Goal: Task Accomplishment & Management: Use online tool/utility

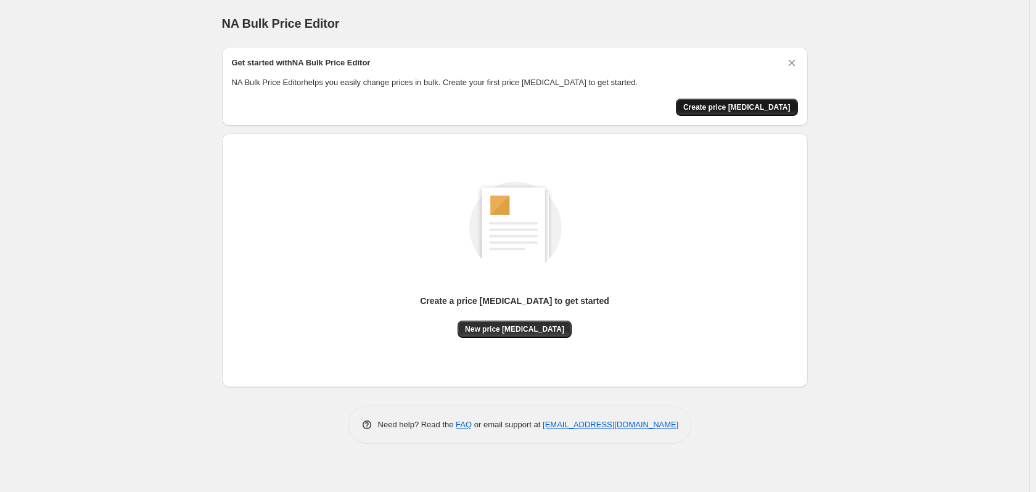
click at [733, 110] on span "Create price [MEDICAL_DATA]" at bounding box center [736, 107] width 107 height 10
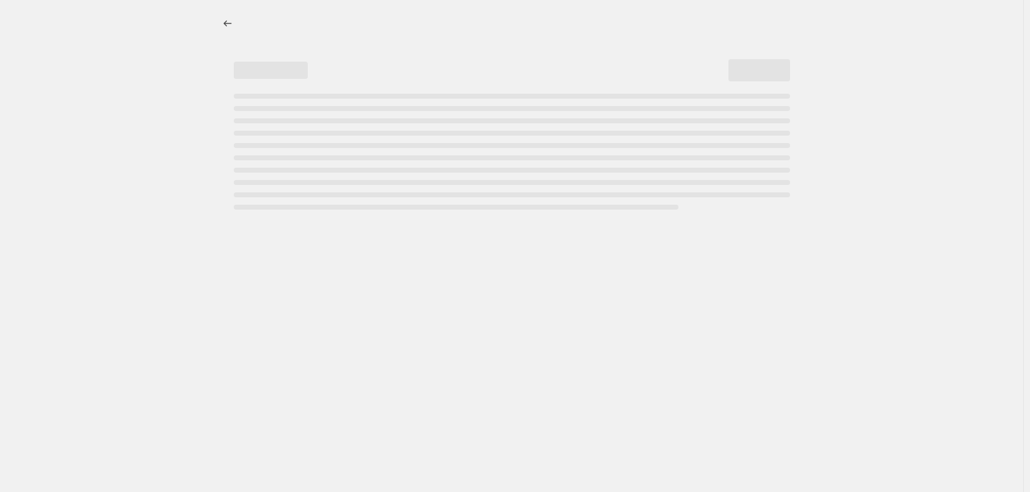
select select "percentage"
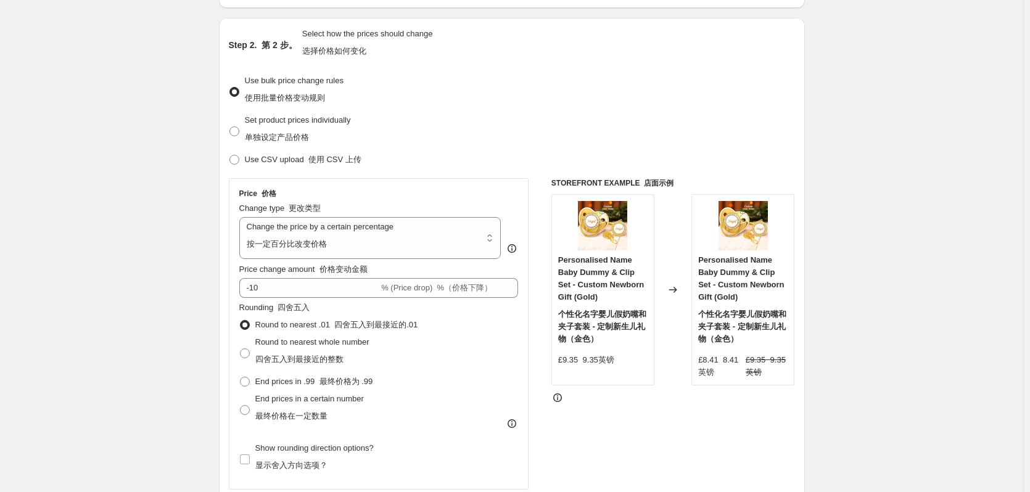
scroll to position [185, 0]
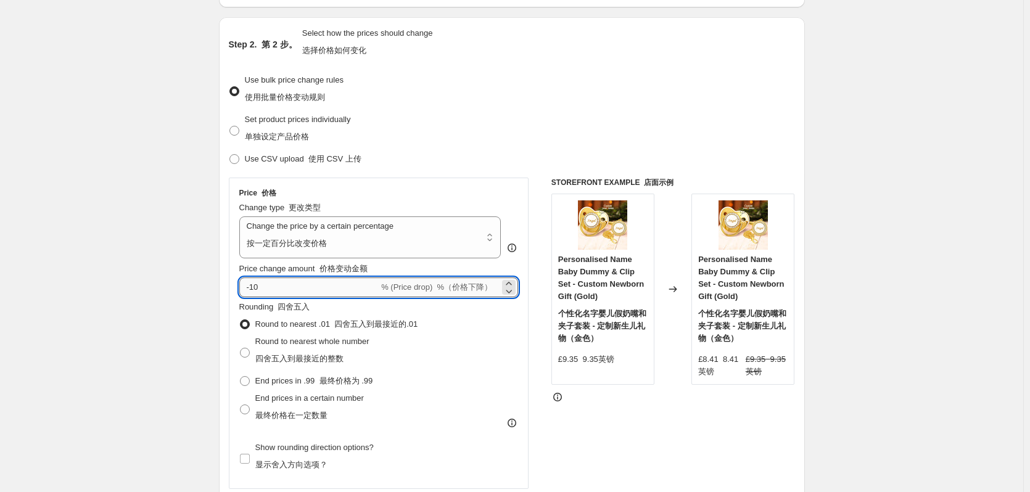
drag, startPoint x: 271, startPoint y: 284, endPoint x: 253, endPoint y: 285, distance: 17.3
click at [253, 285] on input "-10" at bounding box center [309, 287] width 140 height 20
type input "-25"
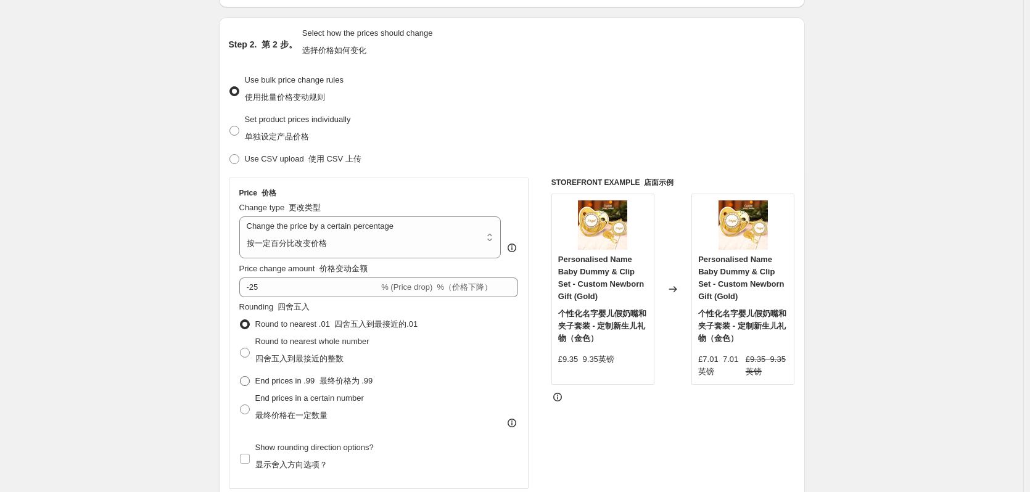
click at [249, 382] on span at bounding box center [245, 381] width 10 height 10
click at [240, 377] on input "End prices in .99 最终价格为 .99" at bounding box center [240, 376] width 1 height 1
radio input "true"
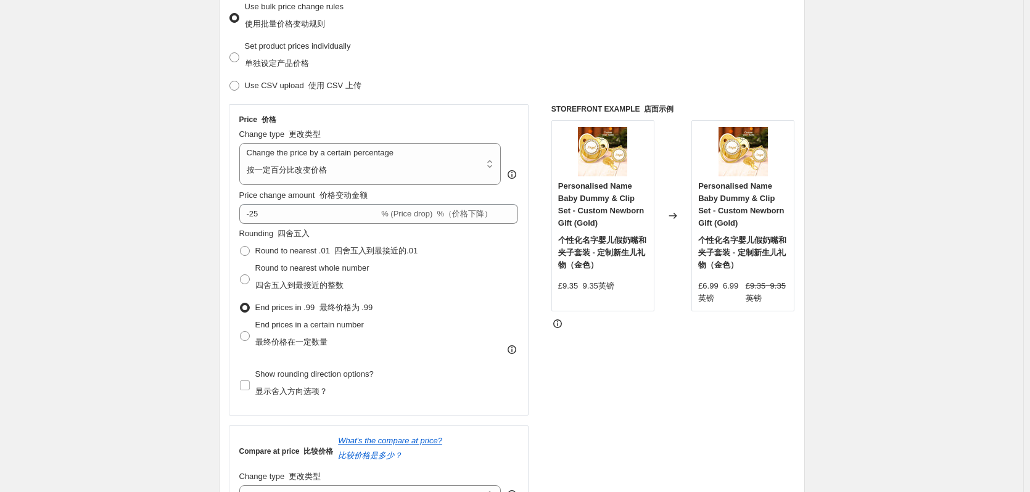
scroll to position [247, 0]
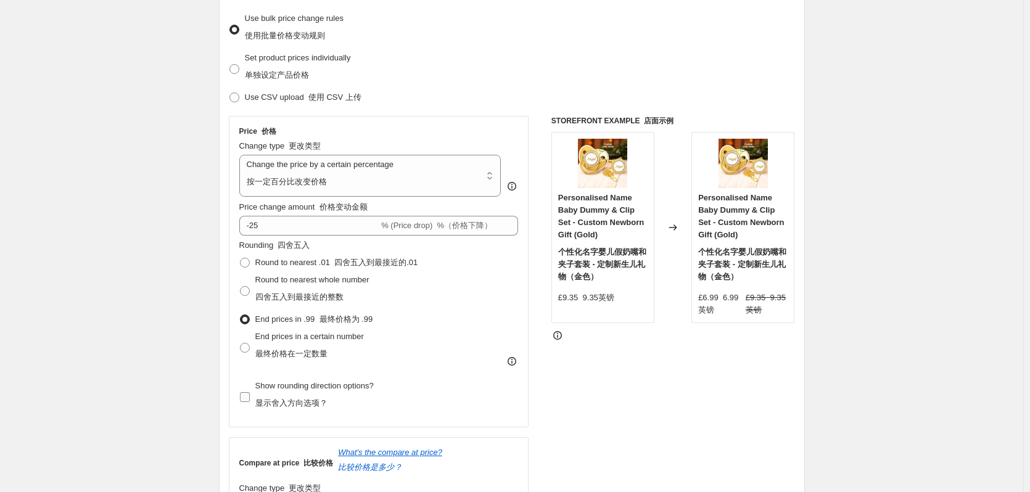
click at [243, 395] on input "Show rounding direction options? 显示舍入方向选项？" at bounding box center [245, 397] width 10 height 10
checkbox input "true"
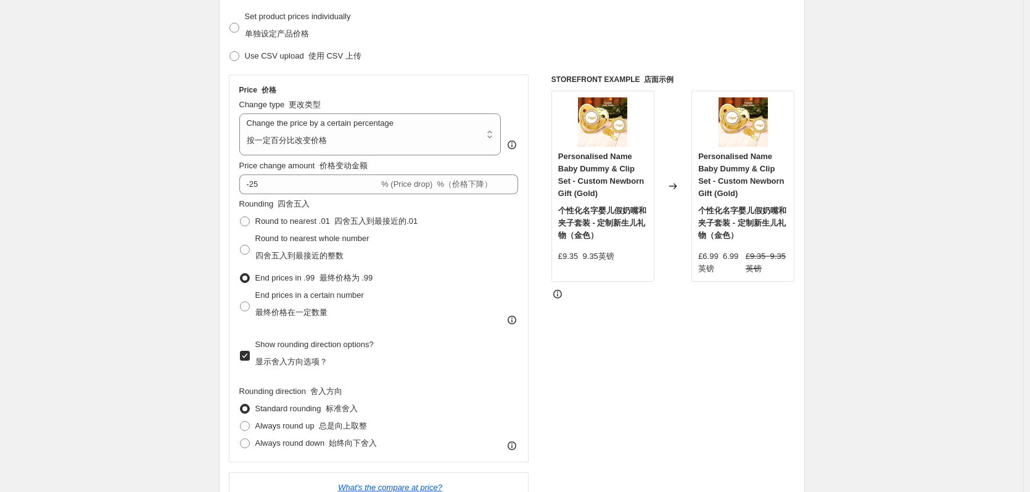
scroll to position [370, 0]
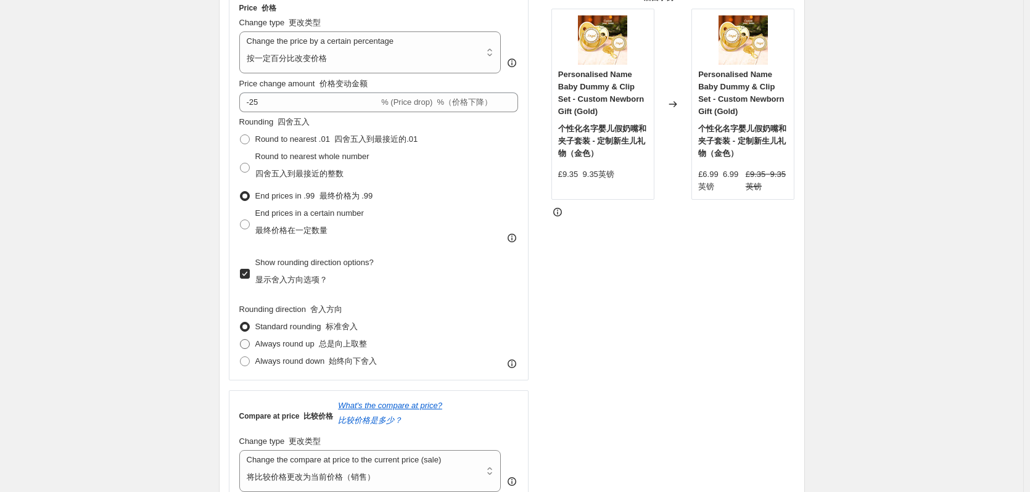
click at [248, 343] on span at bounding box center [245, 344] width 10 height 10
click at [240, 340] on input "Always round up 总是向上取整" at bounding box center [240, 339] width 1 height 1
radio input "true"
click at [250, 358] on span at bounding box center [245, 361] width 10 height 10
click at [240, 357] on input "Always round down 始终向下舍入" at bounding box center [240, 356] width 1 height 1
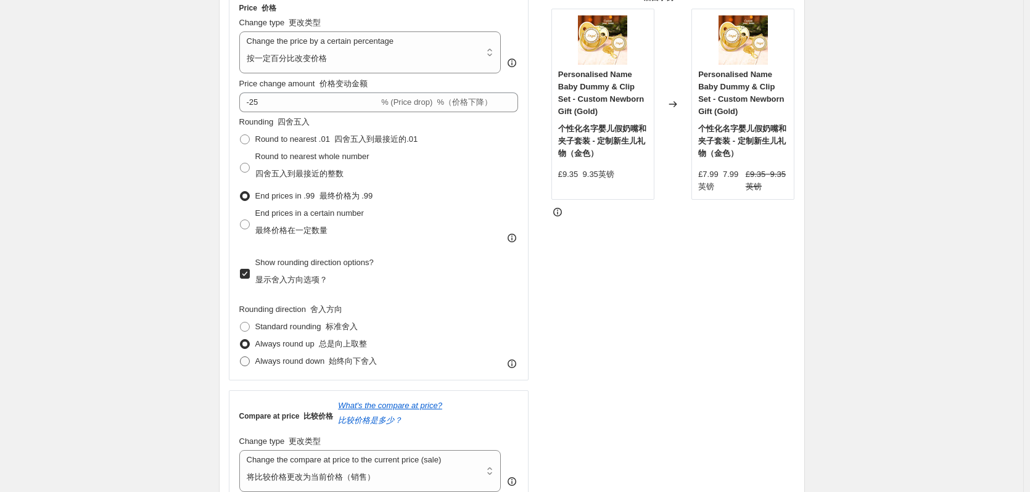
radio input "true"
click at [245, 327] on span at bounding box center [245, 327] width 10 height 10
click at [240, 322] on input "Standard rounding 标准舍入" at bounding box center [240, 322] width 1 height 1
radio input "true"
drag, startPoint x: 253, startPoint y: 102, endPoint x: 263, endPoint y: 101, distance: 10.6
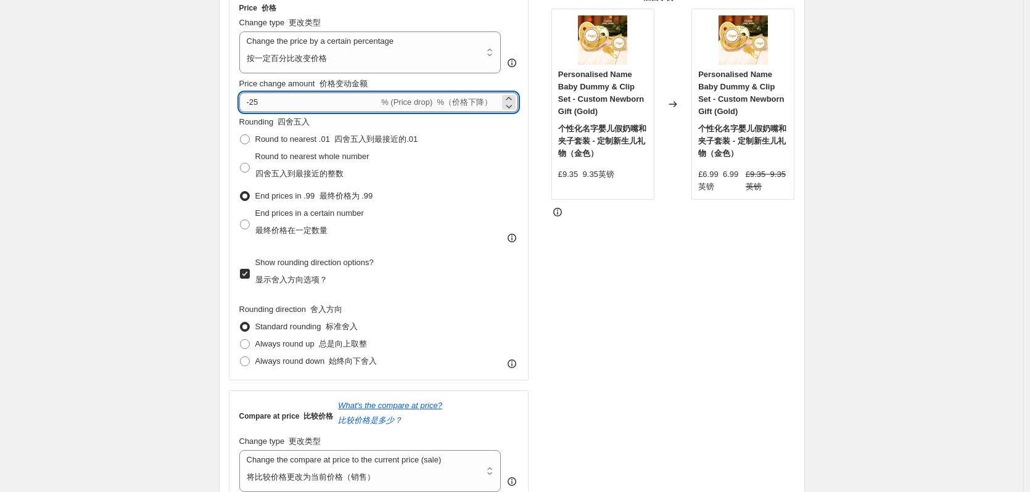
click at [263, 101] on input "-25" at bounding box center [309, 102] width 140 height 20
type input "-30"
click at [192, 72] on div "Create new price [MEDICAL_DATA]. This page is ready Create new price [MEDICAL_D…" at bounding box center [511, 439] width 1023 height 1618
click at [250, 168] on span at bounding box center [245, 168] width 10 height 10
click at [240, 163] on input "Round to nearest whole number 四舍五入到最接近的整数" at bounding box center [240, 163] width 1 height 1
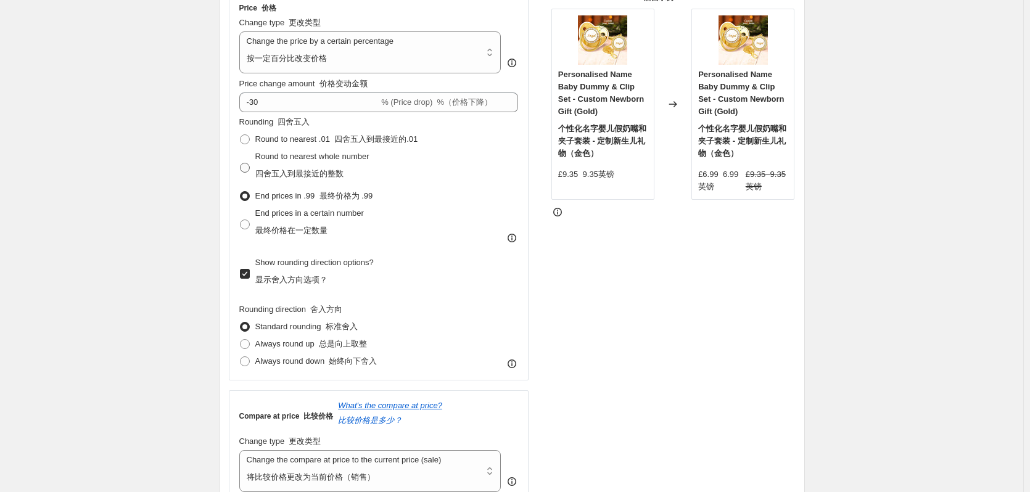
radio input "true"
click at [250, 138] on span at bounding box center [245, 139] width 10 height 10
click at [240, 135] on input "Round to nearest .01 四舍五入到最接近的.01" at bounding box center [240, 134] width 1 height 1
radio input "true"
click at [255, 99] on input "-30" at bounding box center [309, 102] width 140 height 20
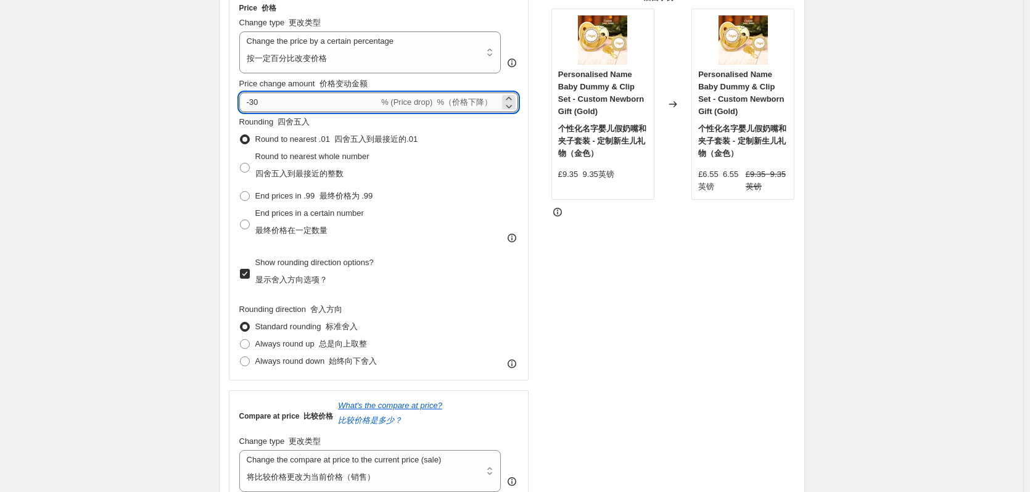
drag, startPoint x: 263, startPoint y: 103, endPoint x: 252, endPoint y: 104, distance: 10.5
click at [252, 104] on input "-30" at bounding box center [309, 102] width 140 height 20
click at [273, 105] on input "-30" at bounding box center [309, 102] width 140 height 20
click at [285, 199] on span "End prices in .99 最终价格为 .99" at bounding box center [314, 195] width 118 height 9
click at [240, 192] on input "End prices in .99 最终价格为 .99" at bounding box center [240, 191] width 1 height 1
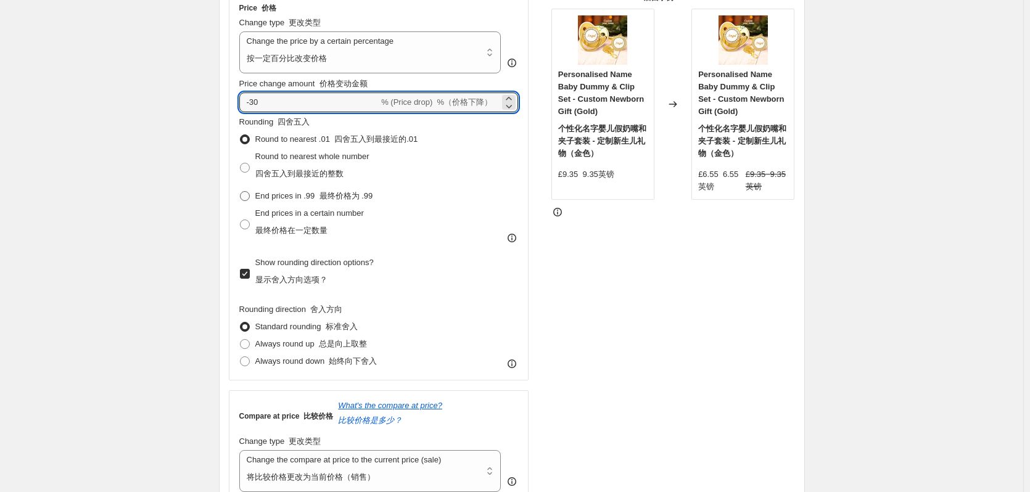
radio input "true"
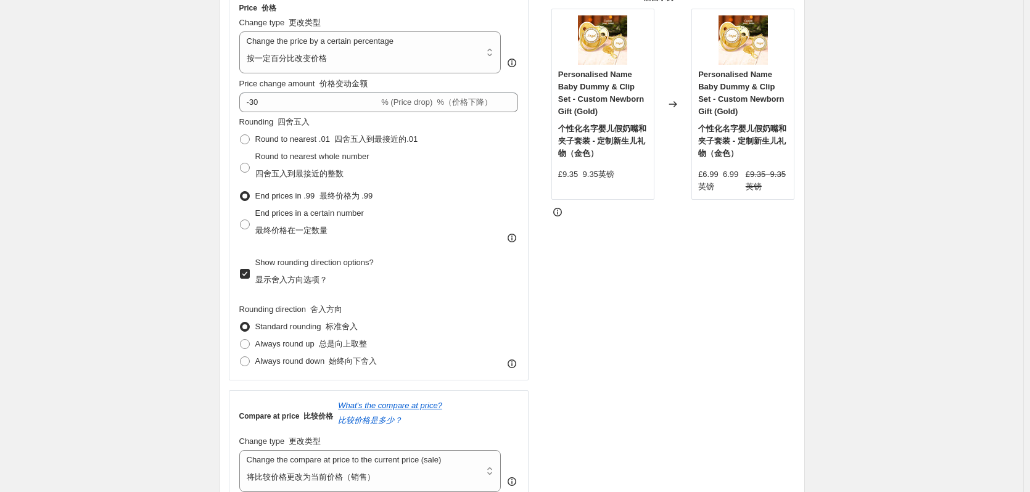
click at [663, 236] on div "STOREFRONT EXAMPLE 店面示例 Personalised Name Baby Dummy & Clip Set - Custom Newbor…" at bounding box center [673, 248] width 244 height 510
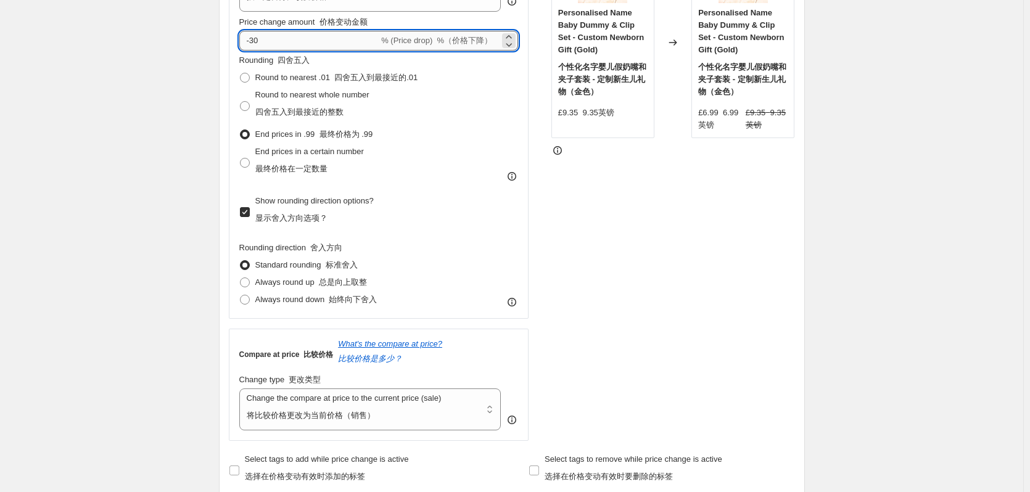
click at [262, 38] on input "-30" at bounding box center [309, 41] width 140 height 20
click at [625, 200] on div "STOREFRONT EXAMPLE 店面示例 Personalised Name Baby Dummy & Clip Set - Custom Newbor…" at bounding box center [673, 186] width 244 height 510
drag, startPoint x: 255, startPoint y: 40, endPoint x: 262, endPoint y: 41, distance: 6.8
click at [262, 41] on input "-35" at bounding box center [309, 41] width 140 height 20
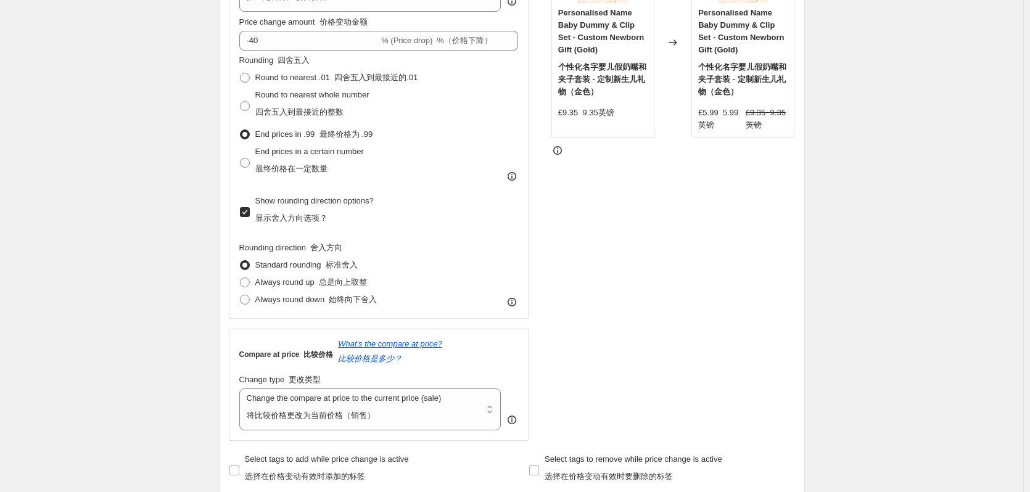
click at [589, 216] on div "STOREFRONT EXAMPLE 店面示例 Personalised Name Baby Dummy & Clip Set - Custom Newbor…" at bounding box center [673, 186] width 244 height 510
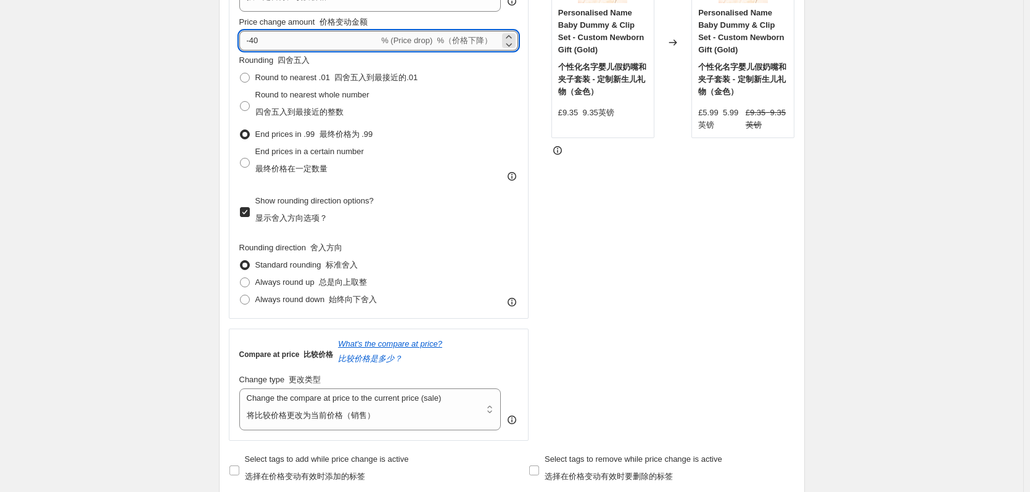
drag, startPoint x: 255, startPoint y: 39, endPoint x: 263, endPoint y: 38, distance: 8.0
click at [263, 38] on input "-40" at bounding box center [309, 41] width 140 height 20
type input "-30"
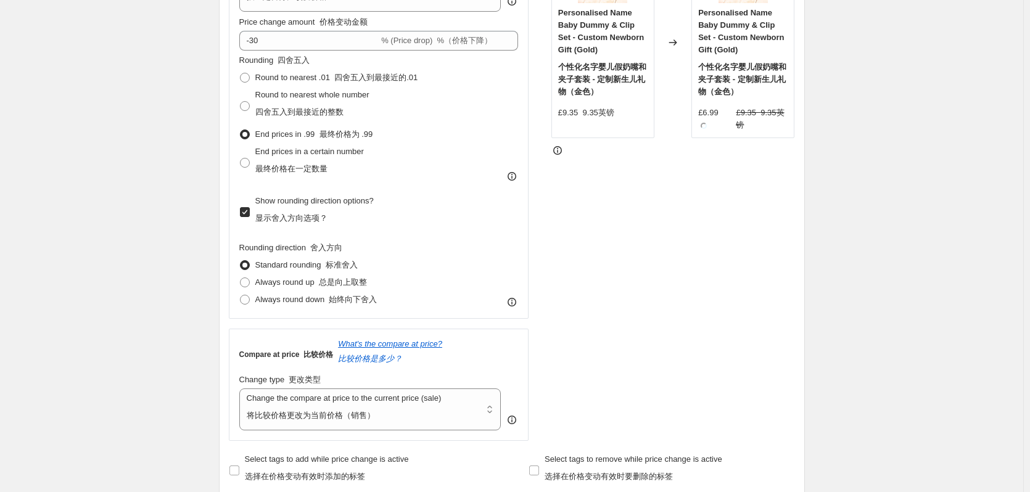
click at [626, 204] on div "STOREFRONT EXAMPLE 店面示例 Personalised Name Baby Dummy & Clip Set - Custom Newbor…" at bounding box center [673, 186] width 244 height 510
click at [672, 258] on div "STOREFRONT EXAMPLE 店面示例 Personalised Name Baby Dummy & Clip Set - Custom Newbor…" at bounding box center [673, 186] width 244 height 510
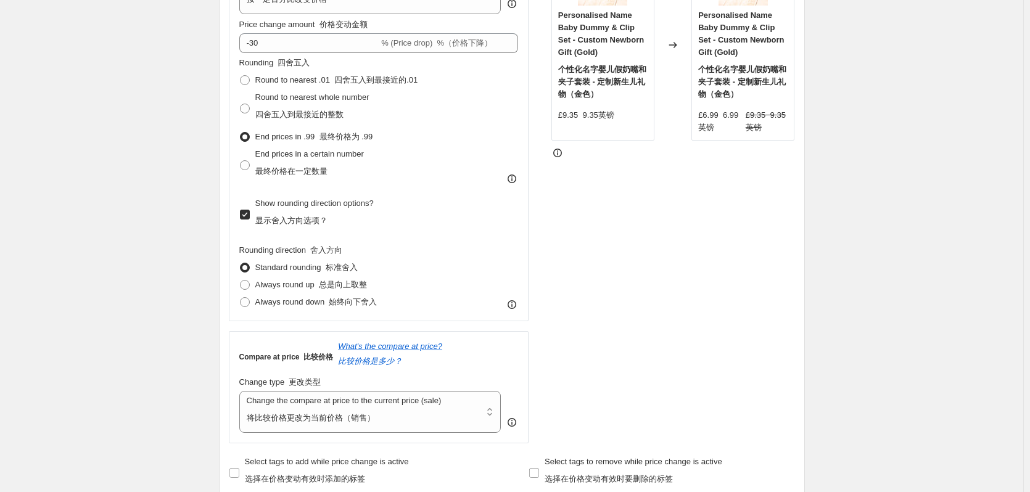
scroll to position [555, 0]
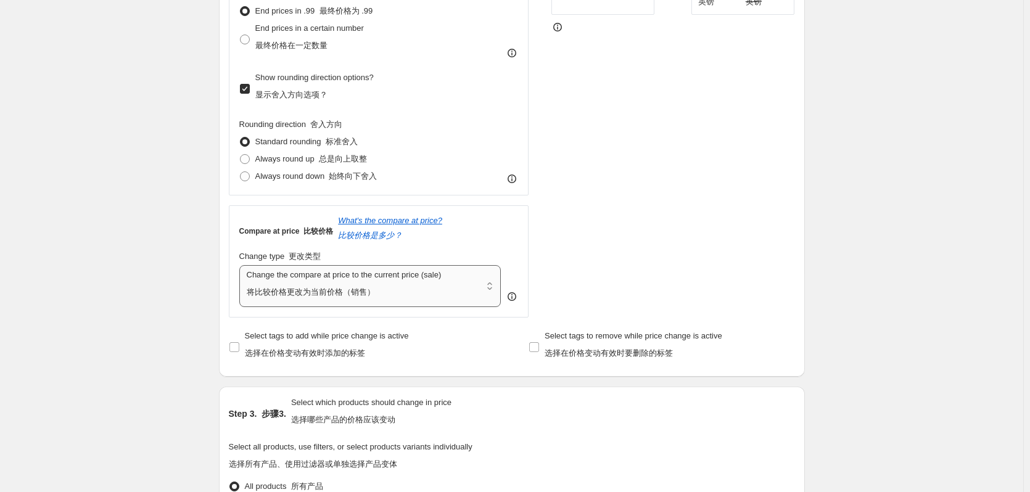
click at [452, 294] on select "Change the compare at price to the current price (sale) Change the compare at p…" at bounding box center [370, 286] width 262 height 42
click at [242, 265] on select "Change the compare at price to the current price (sale) Change the compare at p…" at bounding box center [370, 286] width 262 height 42
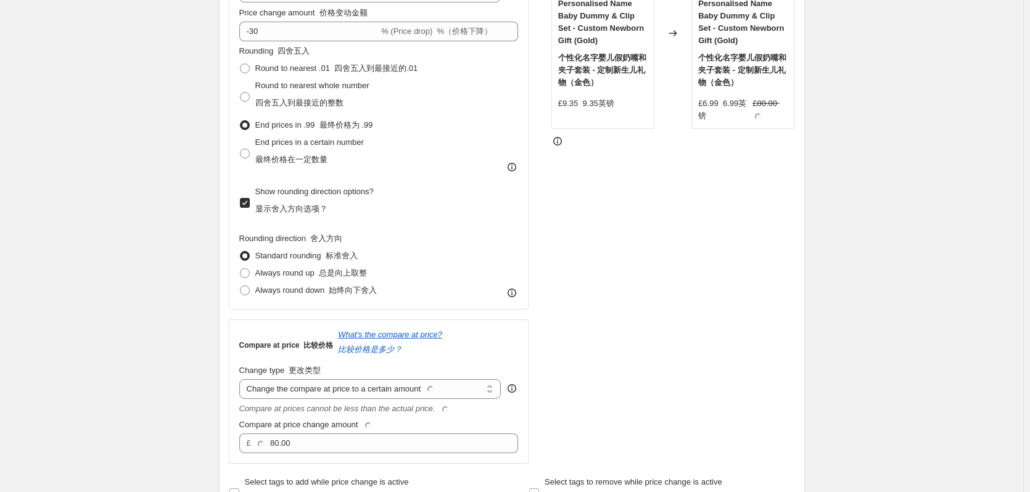
scroll to position [432, 0]
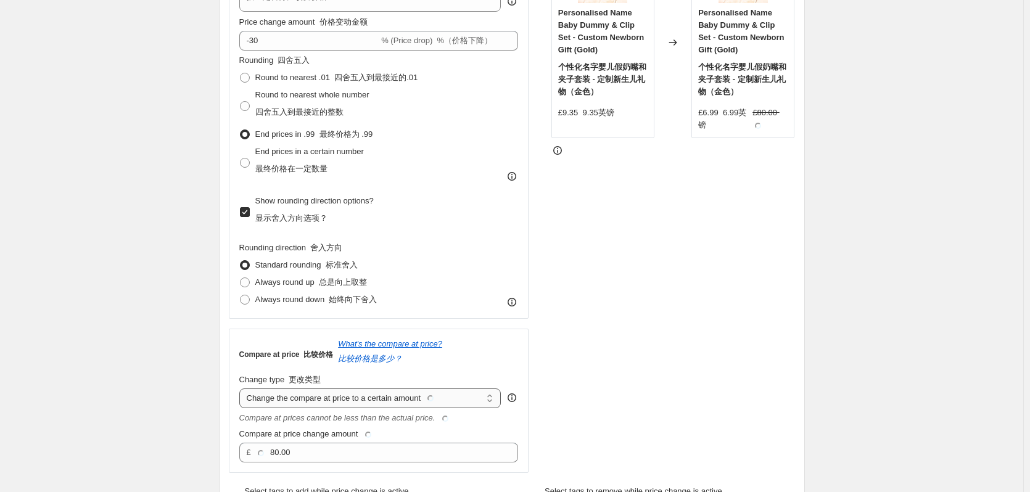
click at [430, 398] on select "Change the compare at price to the current price (sale) Change the compare at p…" at bounding box center [370, 398] width 262 height 20
select select "by"
click at [242, 388] on select "Change the compare at price to the current price (sale) Change the compare at p…" at bounding box center [370, 398] width 262 height 20
type input "-10.00"
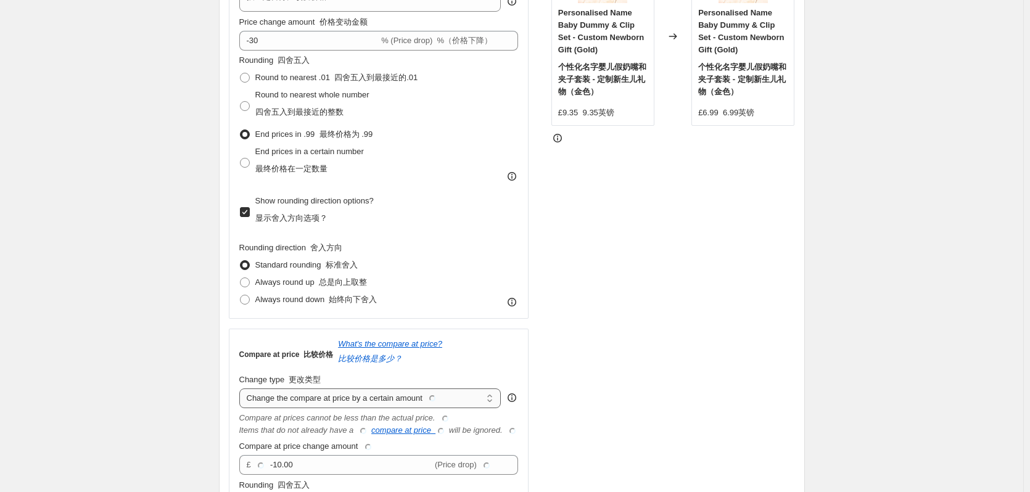
click at [399, 404] on select "Change the compare at price to the current price (sale) Change the compare at p…" at bounding box center [370, 398] width 262 height 20
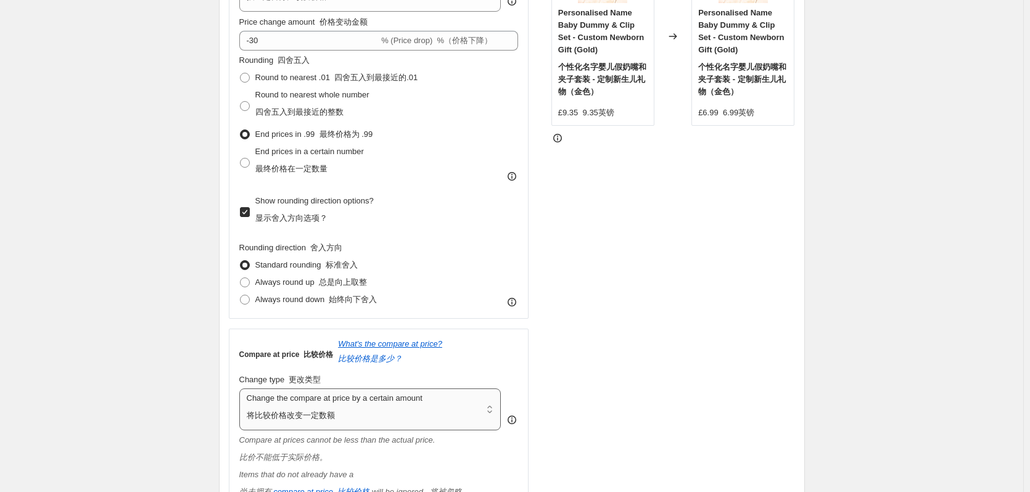
select select "percentage"
click at [242, 388] on select "Change the compare at price to the current price (sale) Change the compare at p…" at bounding box center [370, 409] width 262 height 42
type input "-15"
click at [413, 399] on select "Change the compare at price to the current price (sale) Change the compare at p…" at bounding box center [370, 409] width 262 height 42
select select "bp"
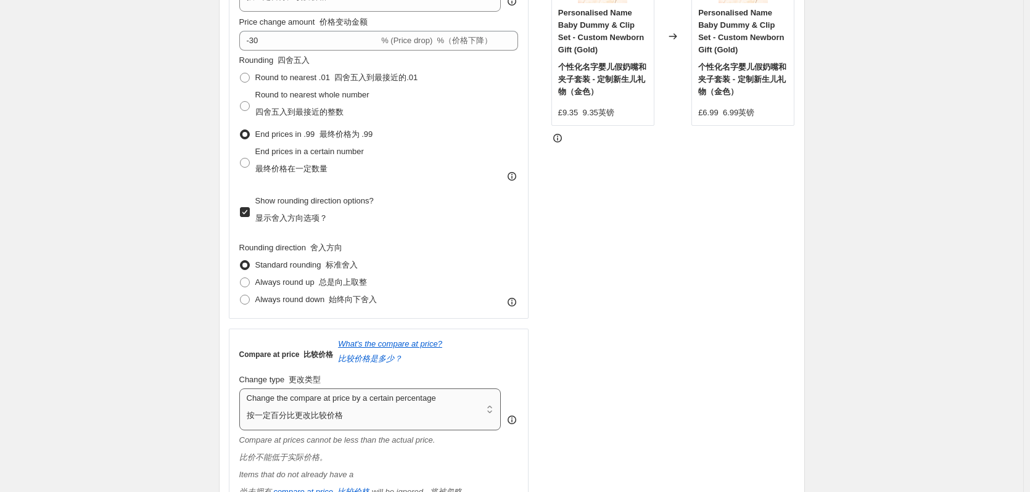
click at [242, 388] on select "Change the compare at price to the current price (sale) Change the compare at p…" at bounding box center [370, 409] width 262 height 42
type input "12.00"
click at [416, 403] on select "Change the compare at price to the current price (sale) Change the compare at p…" at bounding box center [370, 409] width 262 height 42
select select "pp"
click at [242, 388] on select "Change the compare at price to the current price (sale) Change the compare at p…" at bounding box center [370, 409] width 262 height 42
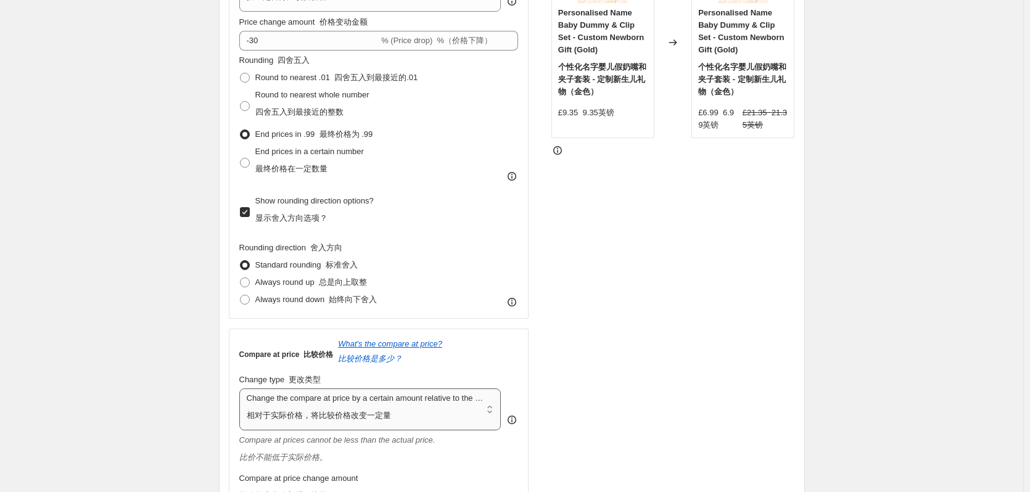
type input "20"
click at [402, 403] on select "Change the compare at price to the current price (sale) Change the compare at p…" at bounding box center [370, 409] width 262 height 42
select select "ep"
click at [242, 388] on select "Change the compare at price to the current price (sale) Change the compare at p…" at bounding box center [370, 409] width 262 height 42
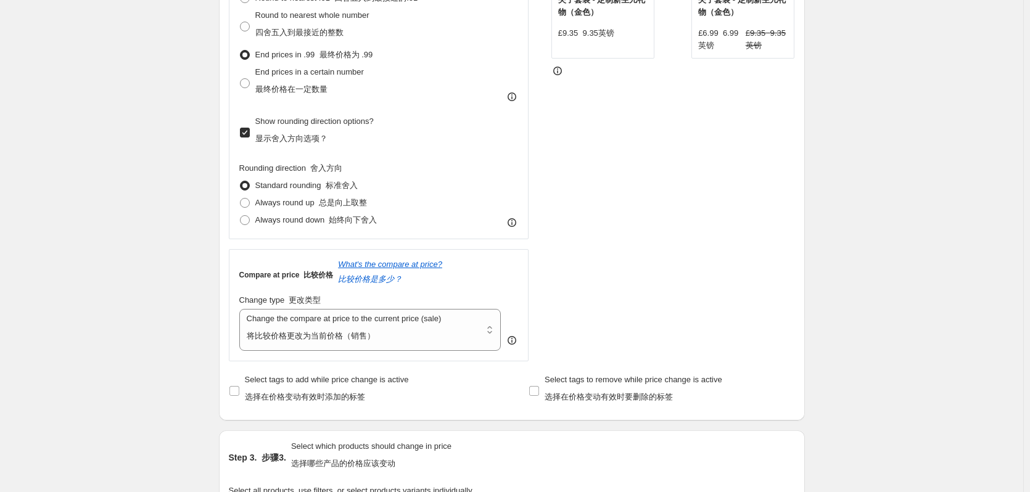
scroll to position [617, 0]
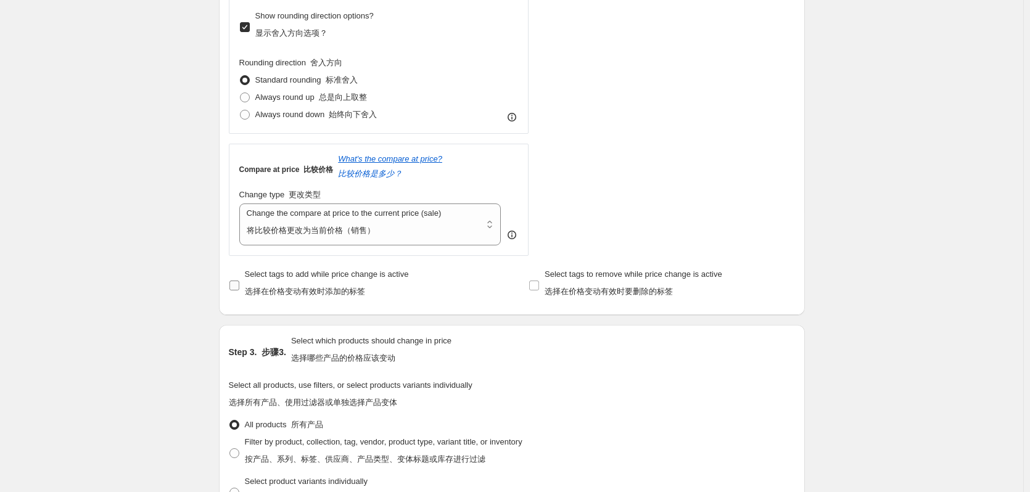
click at [237, 284] on input "Select tags to add while price change is active 选择在价格变动有效时添加的标签" at bounding box center [234, 286] width 10 height 10
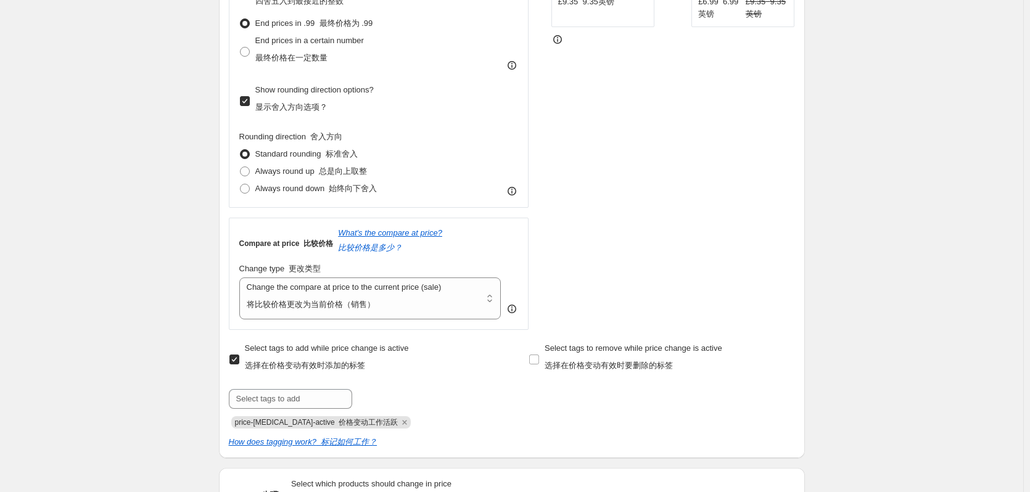
scroll to position [555, 0]
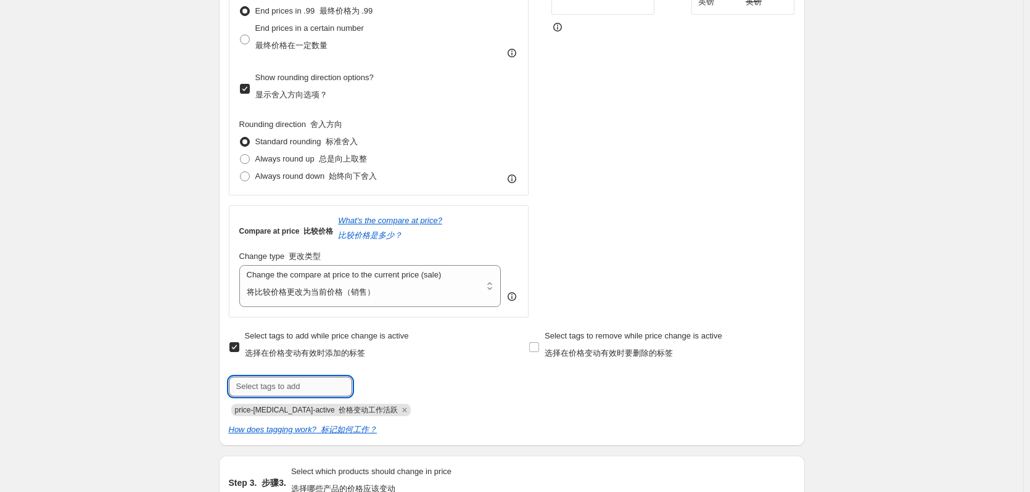
click at [328, 392] on input "text" at bounding box center [290, 387] width 123 height 20
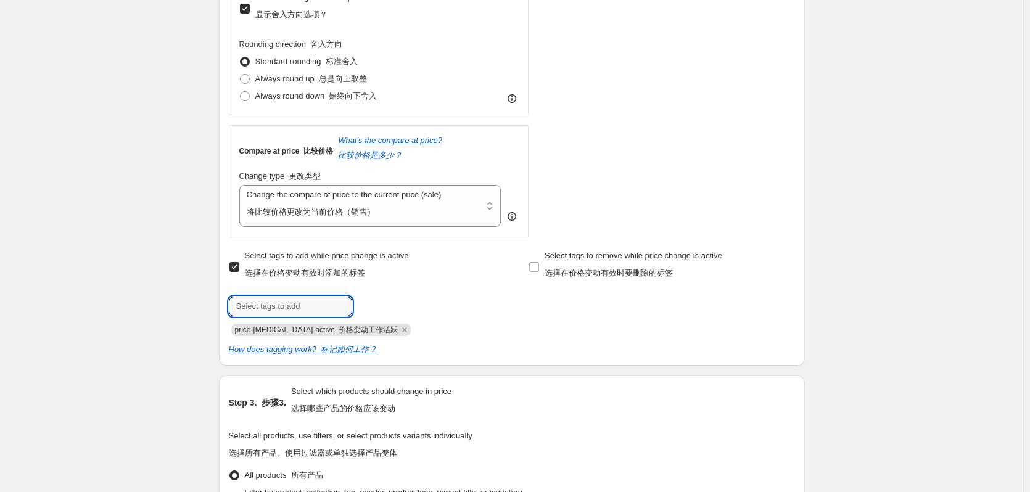
scroll to position [678, 0]
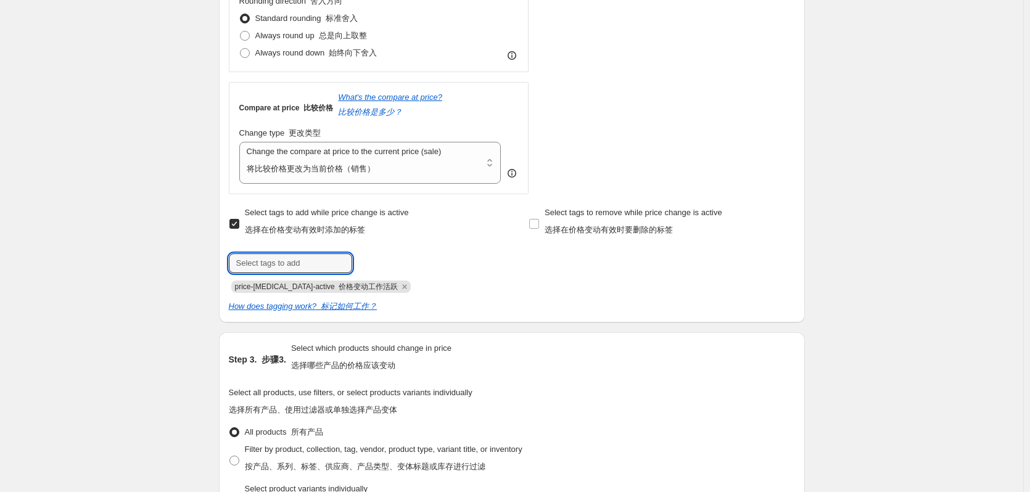
click at [234, 223] on input "Select tags to add while price change is active 选择在价格变动有效时添加的标签" at bounding box center [234, 224] width 10 height 10
checkbox input "false"
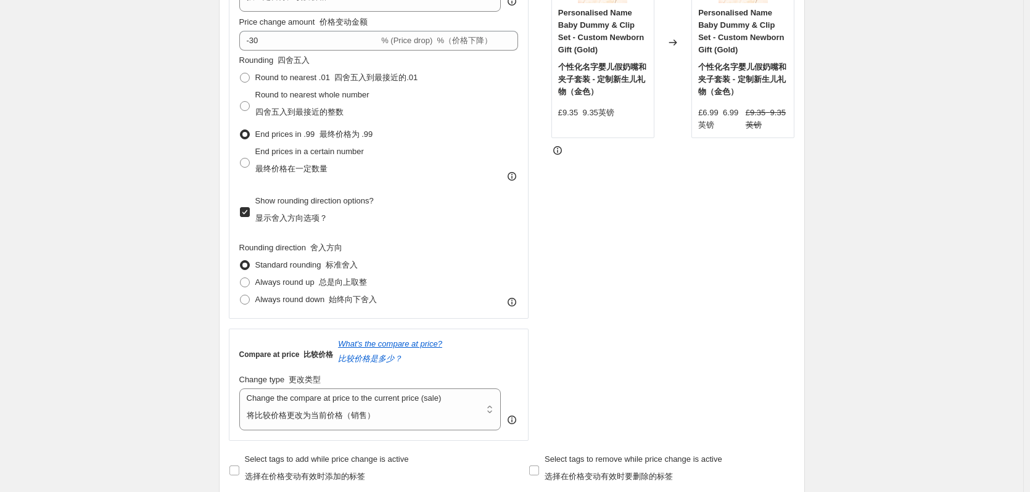
scroll to position [370, 0]
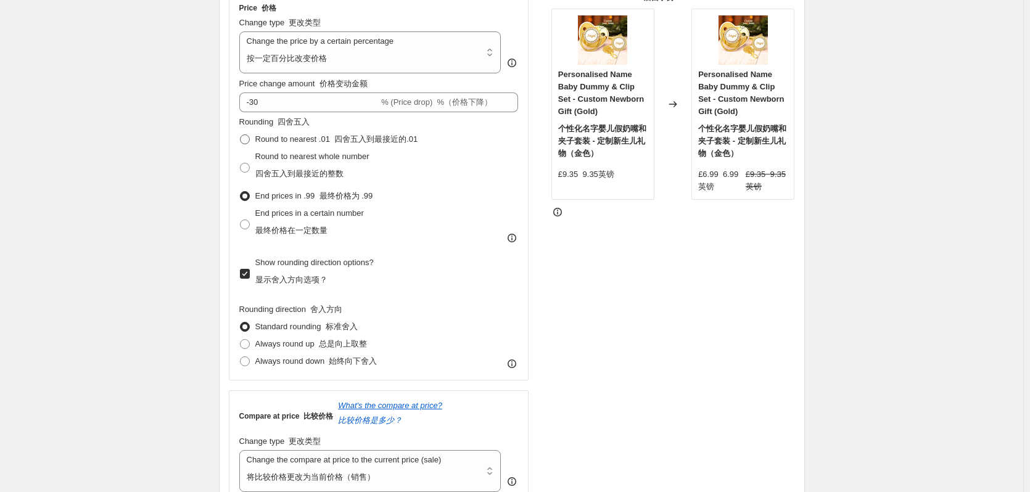
click at [287, 139] on span "Round to nearest .01 四舍五入到最接近的.01" at bounding box center [336, 138] width 163 height 9
click at [240, 135] on input "Round to nearest .01 四舍五入到最接近的.01" at bounding box center [240, 134] width 1 height 1
radio input "true"
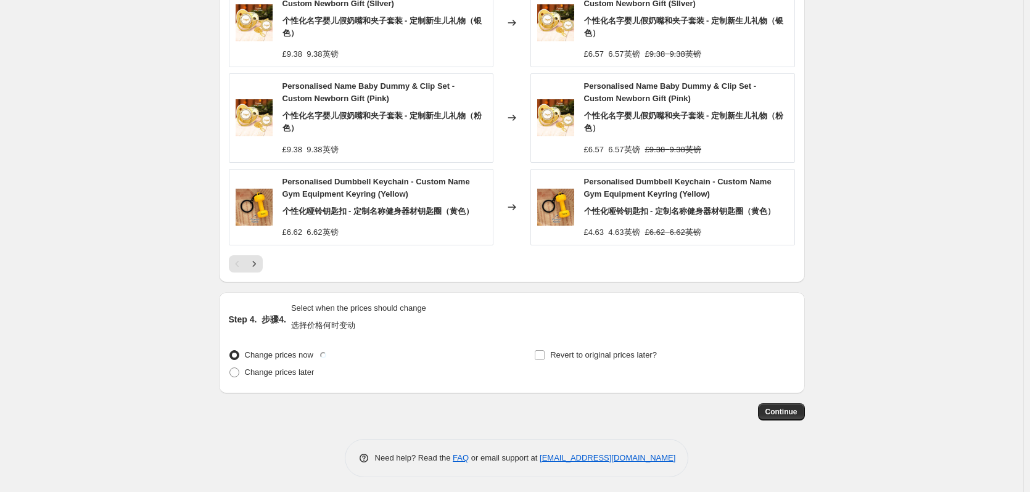
scroll to position [1419, 0]
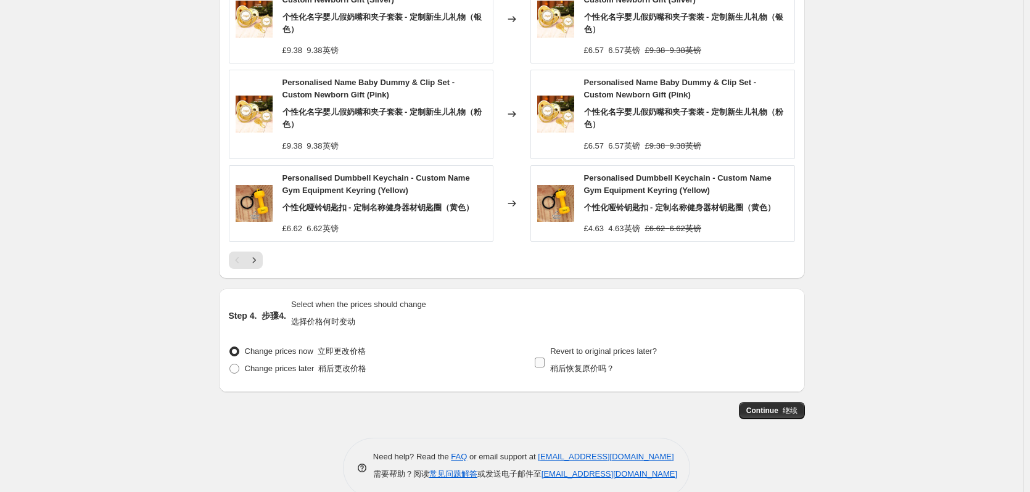
click at [544, 363] on input "Revert to original prices later? 稍后恢复原价吗？" at bounding box center [540, 363] width 10 height 10
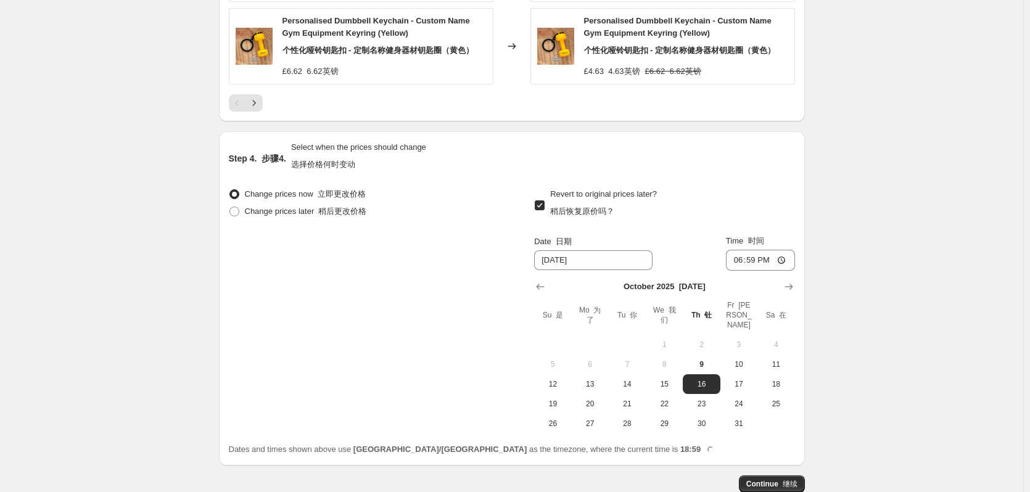
scroll to position [1604, 0]
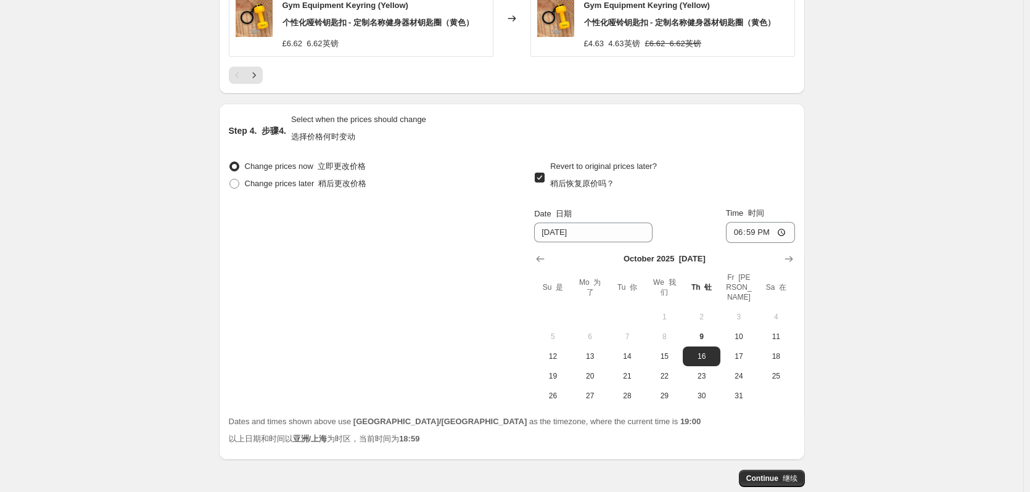
click at [544, 176] on input "Revert to original prices later? 稍后恢复原价吗？" at bounding box center [540, 178] width 10 height 10
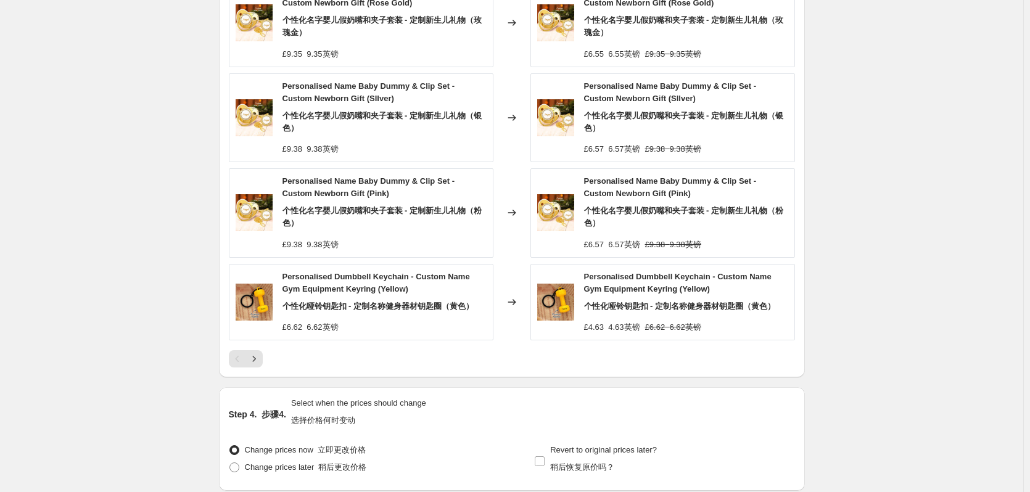
scroll to position [1444, 0]
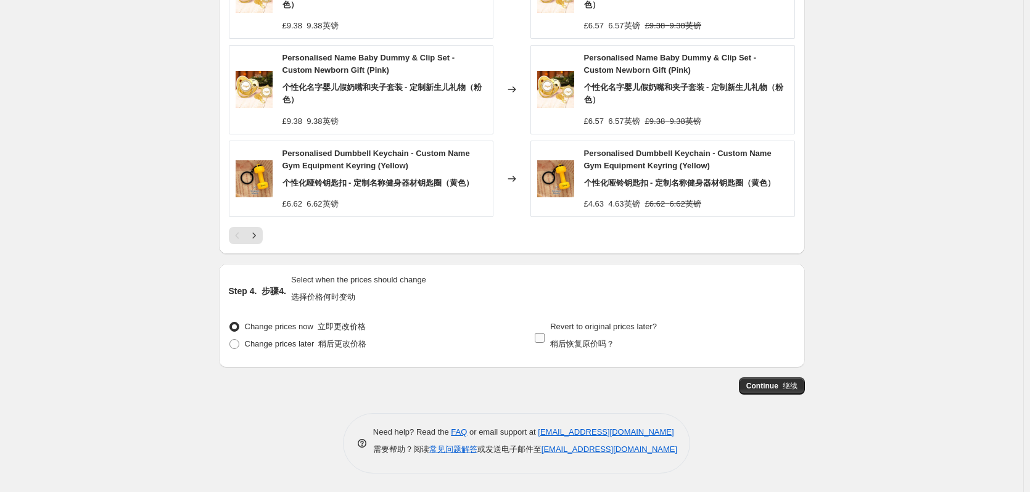
click at [544, 338] on input "Revert to original prices later? 稍后恢复原价吗？" at bounding box center [540, 338] width 10 height 10
checkbox input "true"
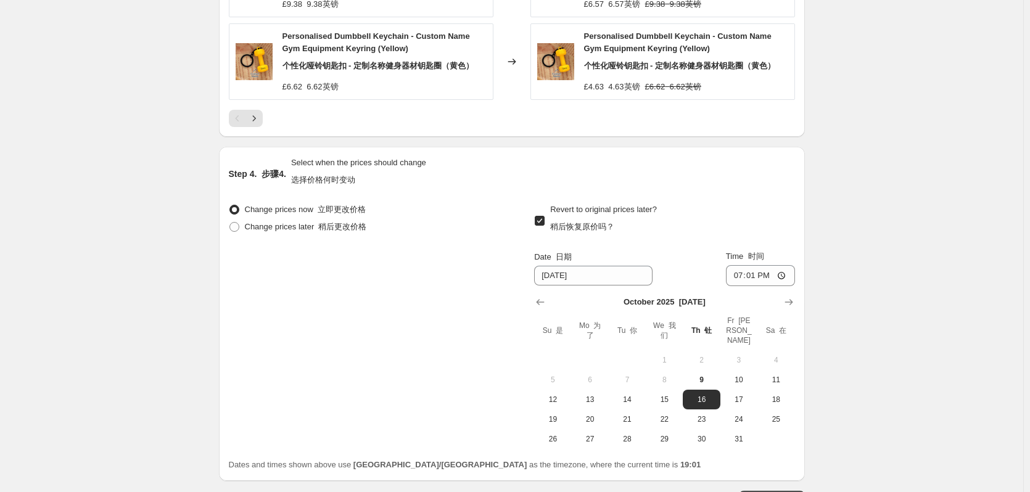
scroll to position [1665, 0]
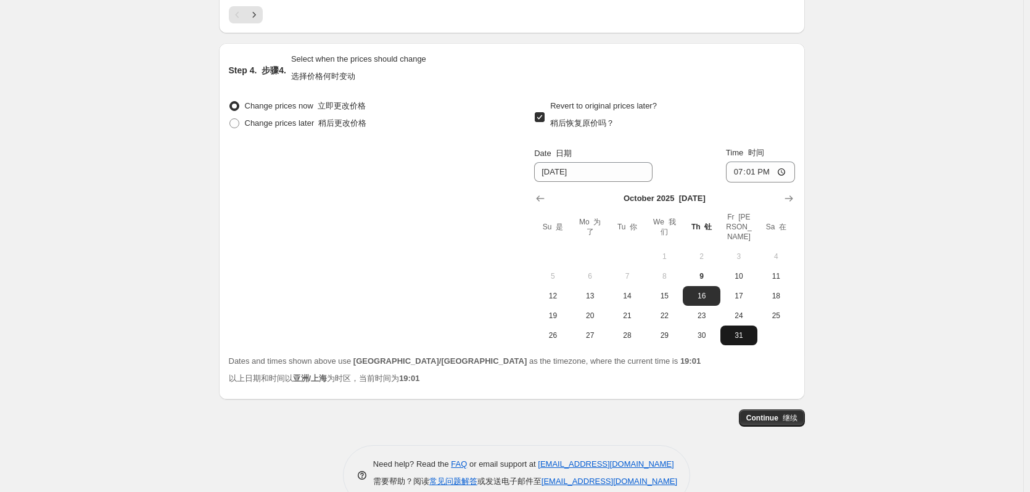
click at [742, 332] on button "31" at bounding box center [738, 336] width 37 height 20
type input "[DATE]"
click at [774, 176] on input "19:01" at bounding box center [760, 172] width 69 height 21
click at [782, 171] on input "19:01" at bounding box center [760, 172] width 69 height 21
type input "23:59"
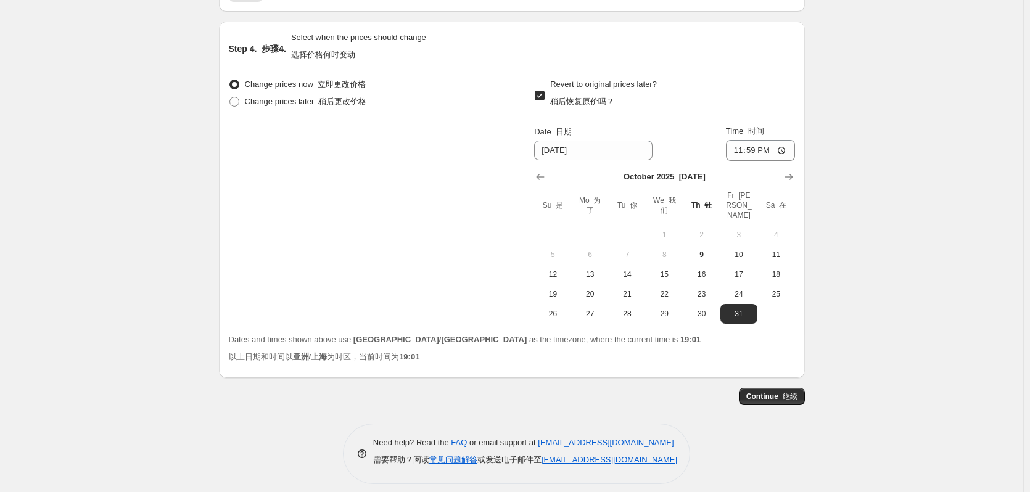
scroll to position [1687, 0]
click at [781, 391] on span "Continue 继续" at bounding box center [771, 396] width 51 height 10
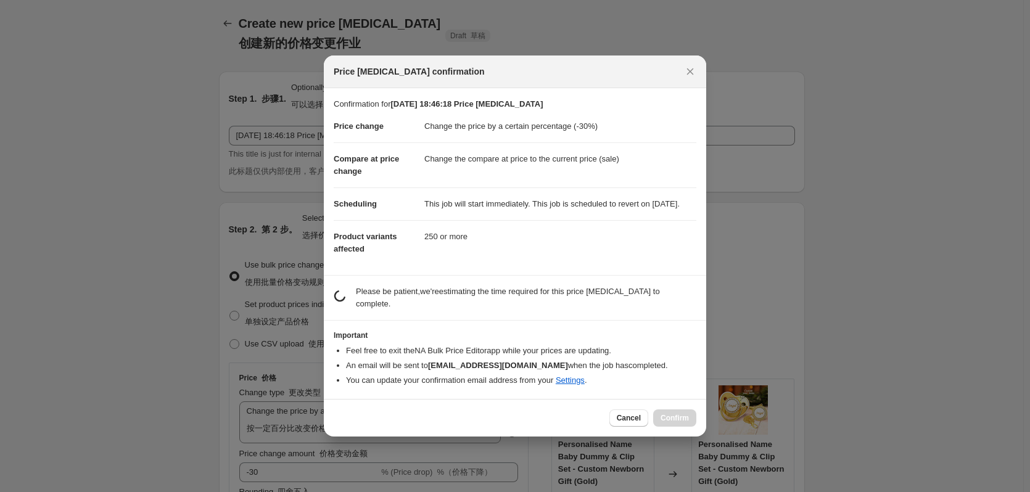
scroll to position [0, 0]
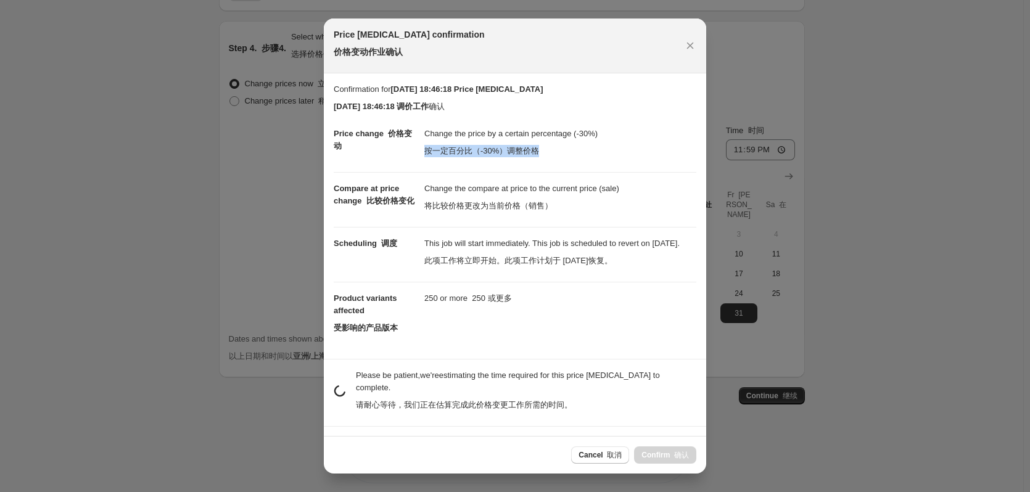
drag, startPoint x: 424, startPoint y: 149, endPoint x: 557, endPoint y: 150, distance: 132.6
click at [557, 150] on dd "Change the price by a certain percentage (-30%) 按一定百分比（-30%）调整价格" at bounding box center [560, 145] width 272 height 54
click at [570, 215] on dd "Change the compare at price to the current price (sale) 将比较价格更改为当前价格（销售）" at bounding box center [560, 199] width 272 height 55
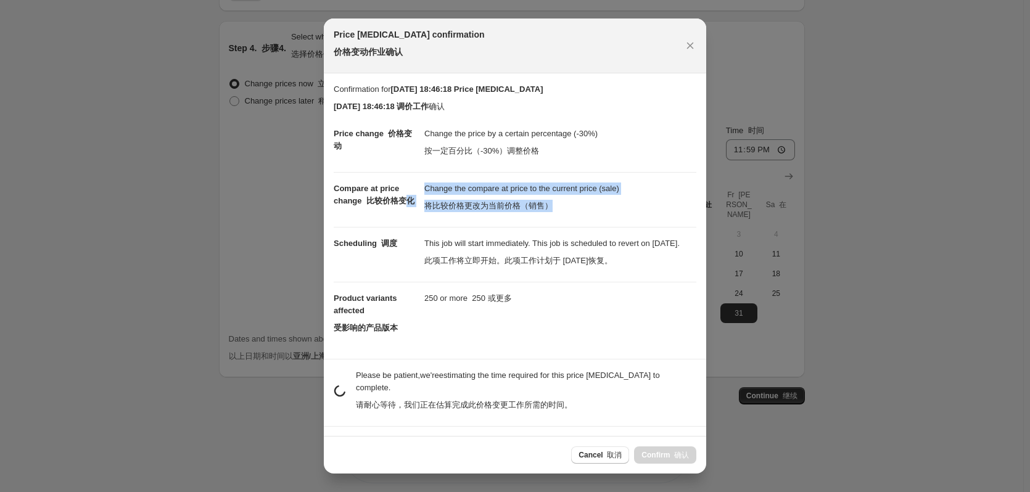
drag, startPoint x: 417, startPoint y: 204, endPoint x: 570, endPoint y: 201, distance: 153.0
click at [570, 201] on dl "Price change 价格变动 Change the price by a certain percentage (-30%) 按一定百分比（-30%）调…" at bounding box center [515, 233] width 363 height 231
drag, startPoint x: 425, startPoint y: 276, endPoint x: 662, endPoint y: 277, distance: 236.2
click at [662, 277] on dd "This job will start immediately. This job is scheduled to revert on [DATE]. 此项工…" at bounding box center [560, 254] width 272 height 55
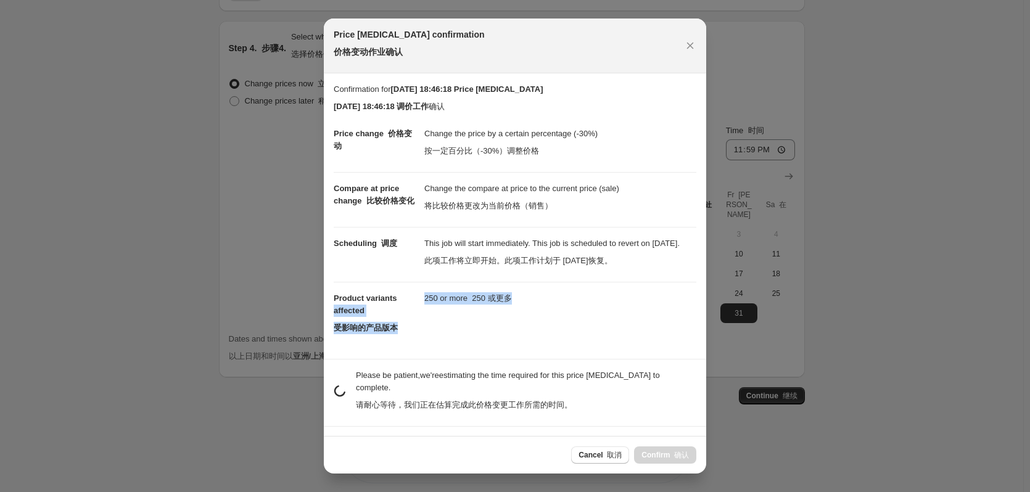
drag, startPoint x: 418, startPoint y: 313, endPoint x: 528, endPoint y: 318, distance: 110.5
click at [528, 318] on dl "Price change 价格变动 Change the price by a certain percentage (-30%) 按一定百分比（-30%）调…" at bounding box center [515, 233] width 363 height 231
click at [509, 314] on dd "250 or more 250 或更多" at bounding box center [560, 298] width 272 height 33
drag, startPoint x: 448, startPoint y: 311, endPoint x: 524, endPoint y: 315, distance: 75.4
click at [524, 314] on dd "250 or more 250 或更多" at bounding box center [560, 298] width 272 height 33
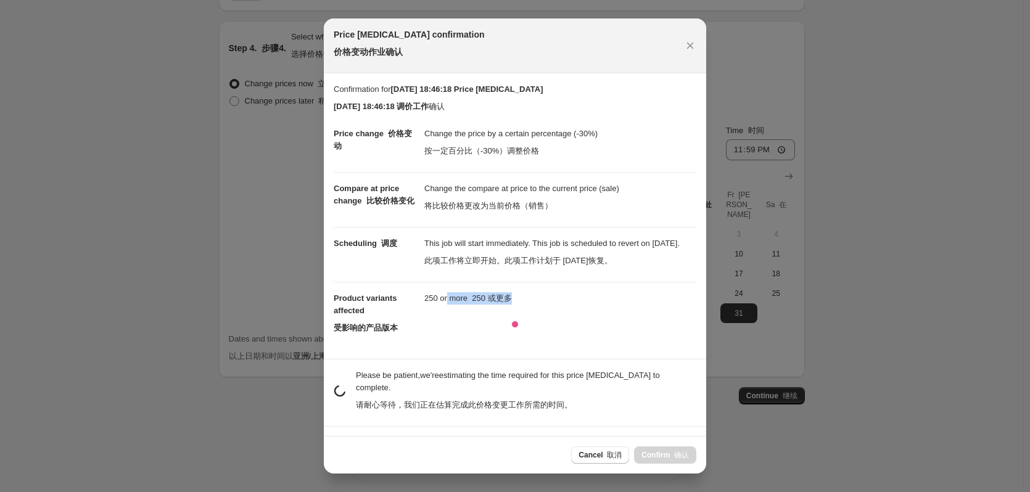
click at [493, 359] on section "Confirmation for [DATE] 18:46:18 Price [MEDICAL_DATA] [DATE] 18:46:18 调价工作 确认 P…" at bounding box center [515, 215] width 382 height 285
drag, startPoint x: 416, startPoint y: 418, endPoint x: 601, endPoint y: 421, distance: 184.4
click at [601, 416] on p "Please be patient, we're estimating the time required for this price [MEDICAL_D…" at bounding box center [526, 392] width 340 height 47
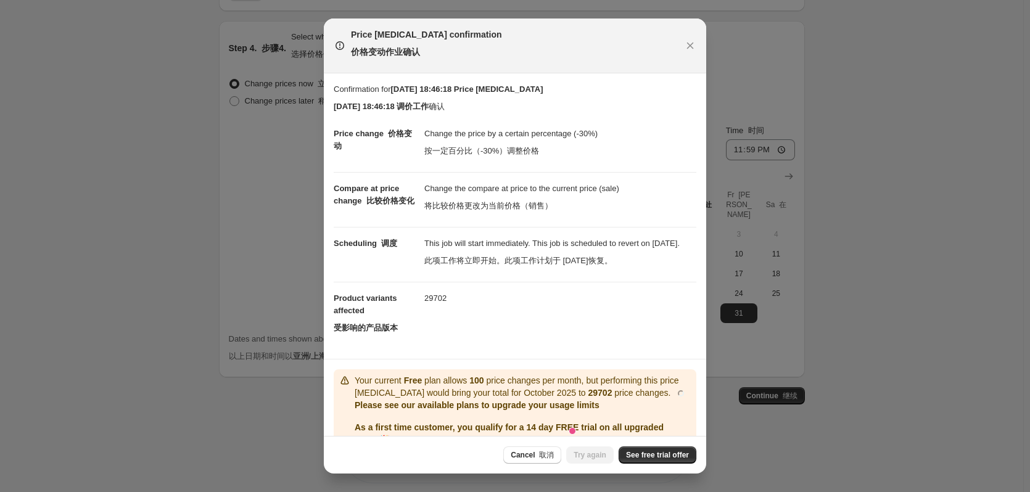
click at [593, 399] on p "Your current Free plan allows 100 price changes per month, but performing this …" at bounding box center [523, 386] width 337 height 25
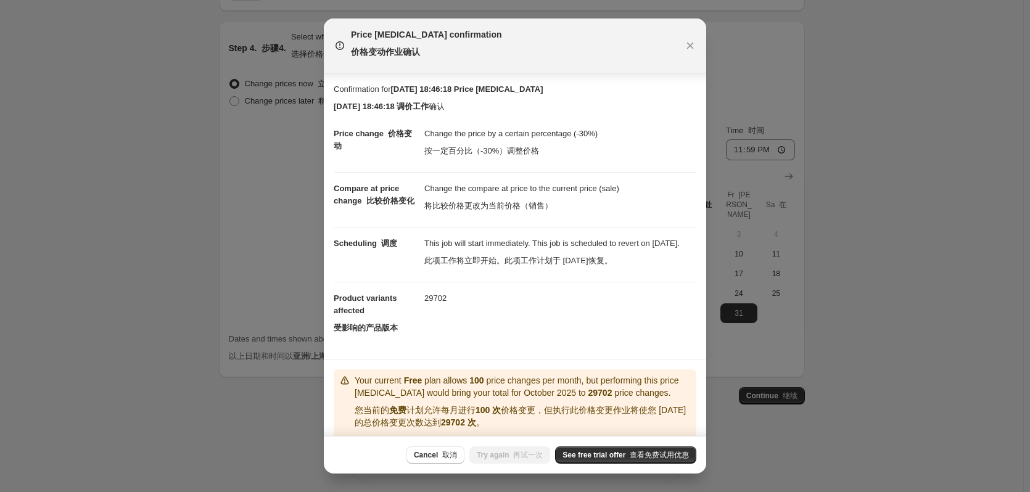
scroll to position [123, 0]
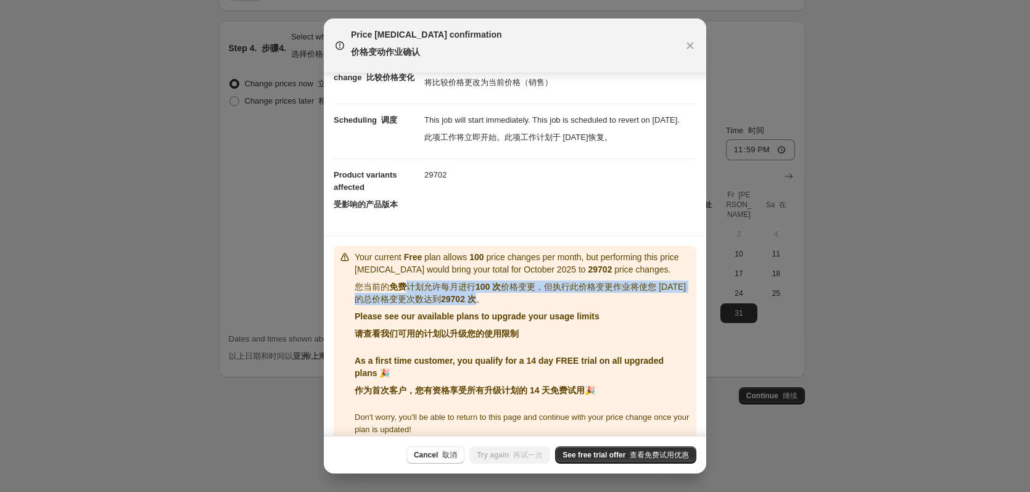
drag, startPoint x: 411, startPoint y: 316, endPoint x: 509, endPoint y: 329, distance: 98.9
click at [509, 304] on font "您当前的 免费 计划允许每月进行 100 次 价格变更，但执行此价格变更作业将使您 [DATE]的总价格变更次数达到 29702 次 。" at bounding box center [520, 293] width 331 height 22
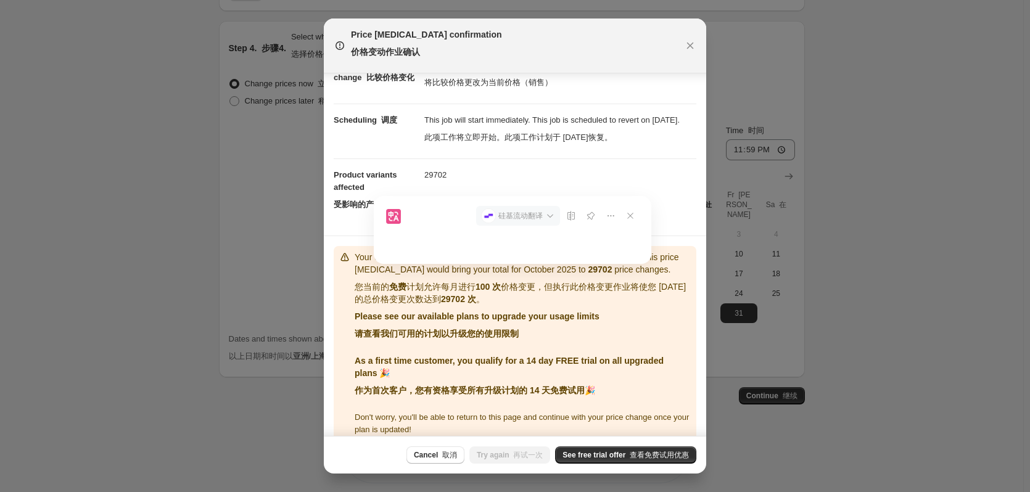
click at [546, 345] on p "Please see our available plans to upgrade your usage limits 请查看我们可用的计划以升级您的使用限制" at bounding box center [523, 327] width 337 height 35
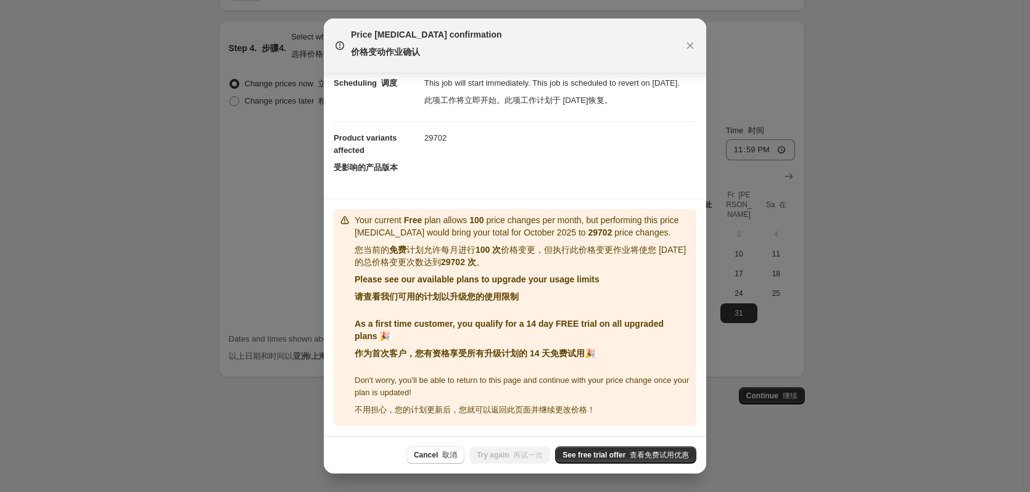
scroll to position [187, 0]
click at [439, 459] on font ":r20:" at bounding box center [440, 455] width 4 height 9
